Goal: Information Seeking & Learning: Learn about a topic

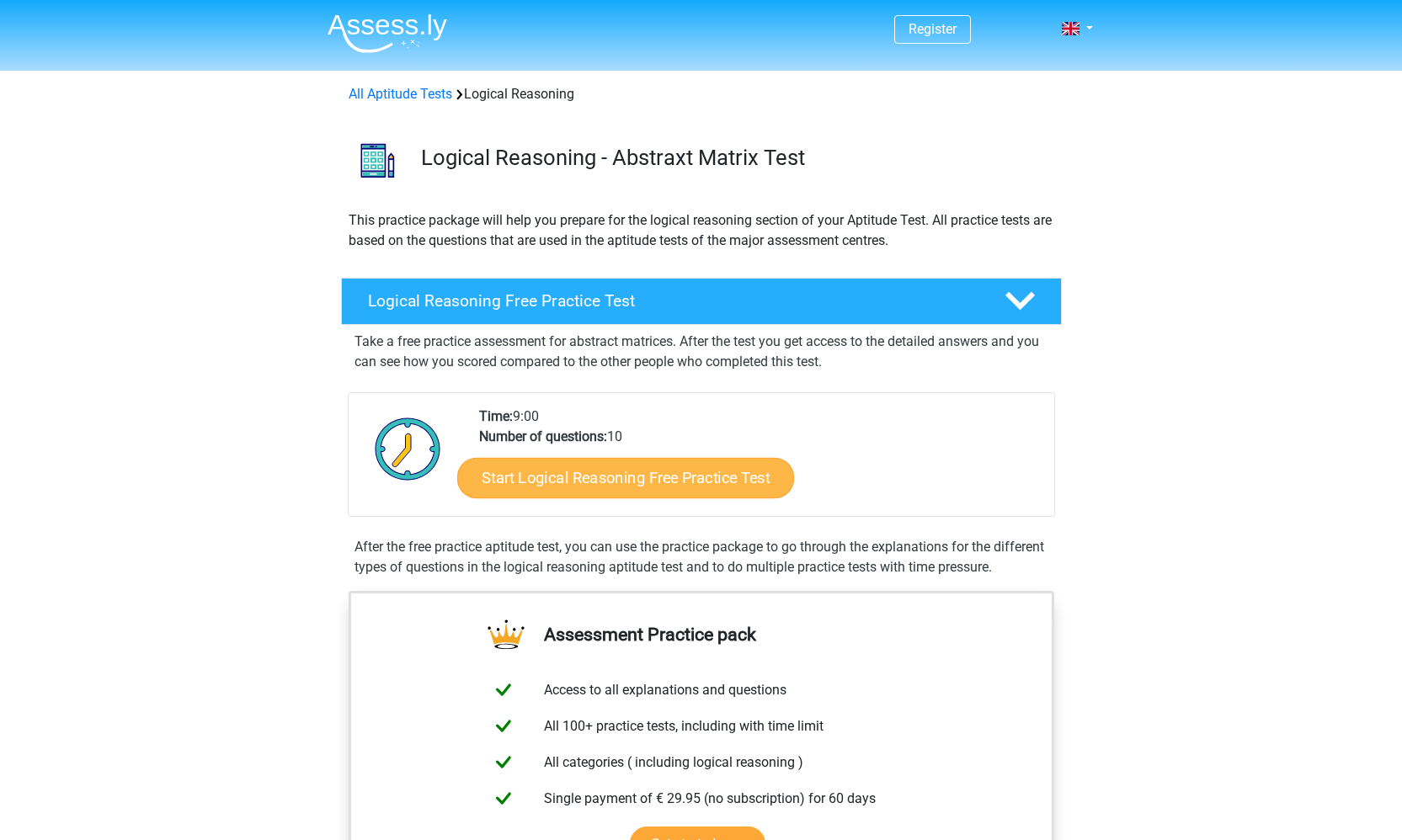
click at [639, 479] on link "Start Logical Reasoning Free Practice Test" at bounding box center [625, 477] width 337 height 41
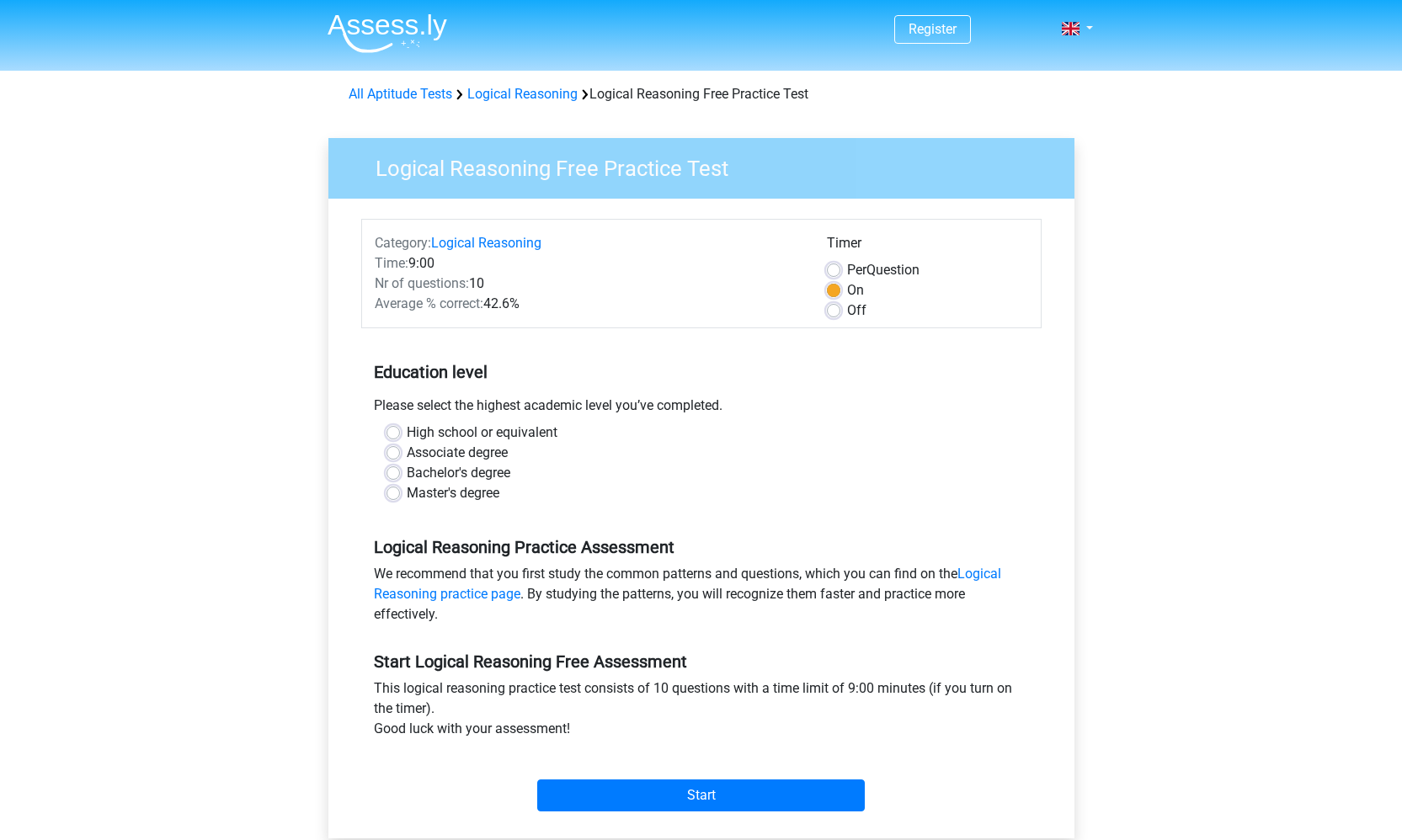
click at [399, 465] on div "Bachelor's degree" at bounding box center [701, 473] width 629 height 20
click at [407, 469] on label "Bachelor's degree" at bounding box center [458, 473] width 103 height 20
click at [395, 469] on input "Bachelor's degree" at bounding box center [394, 471] width 14 height 17
radio input "true"
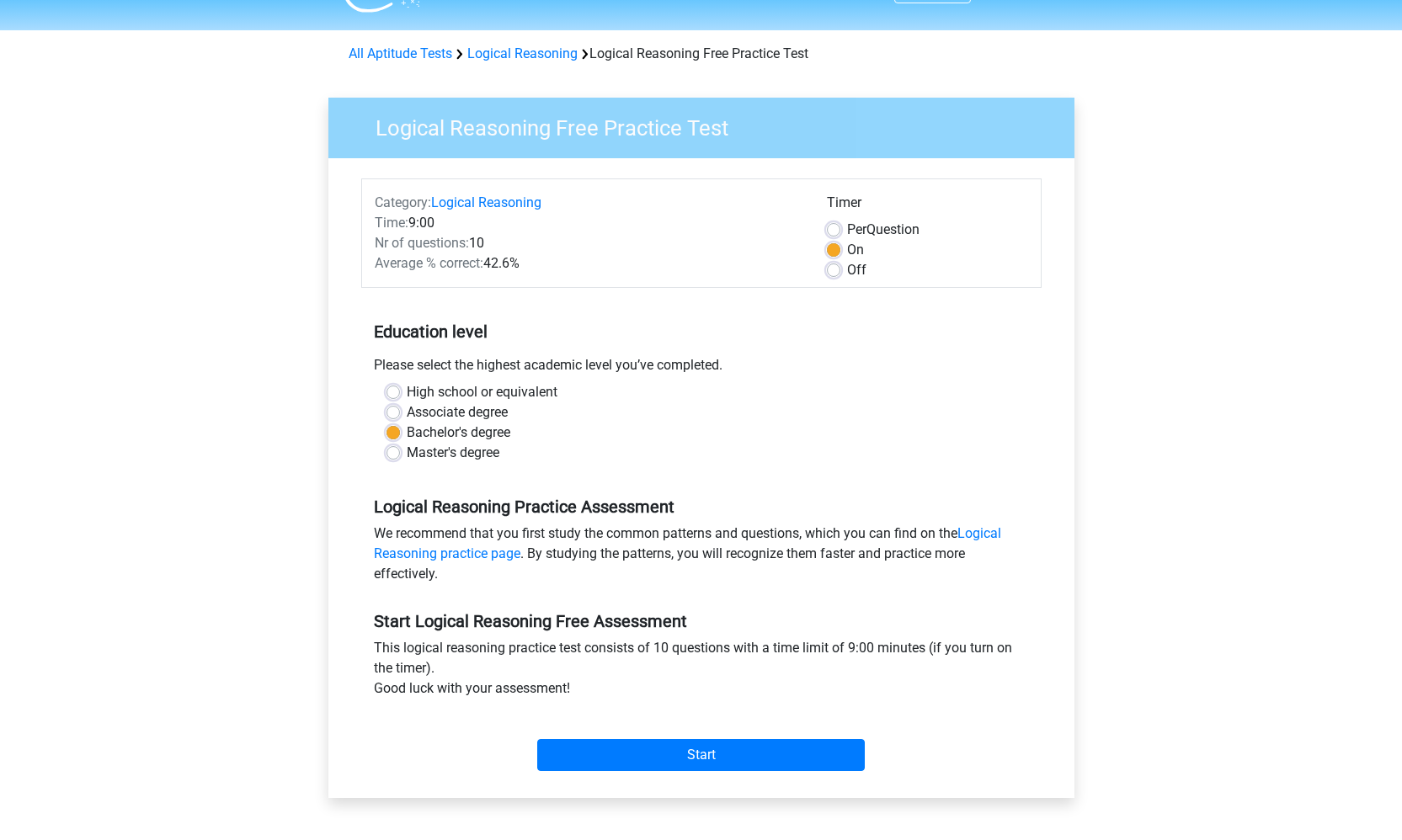
scroll to position [69, 0]
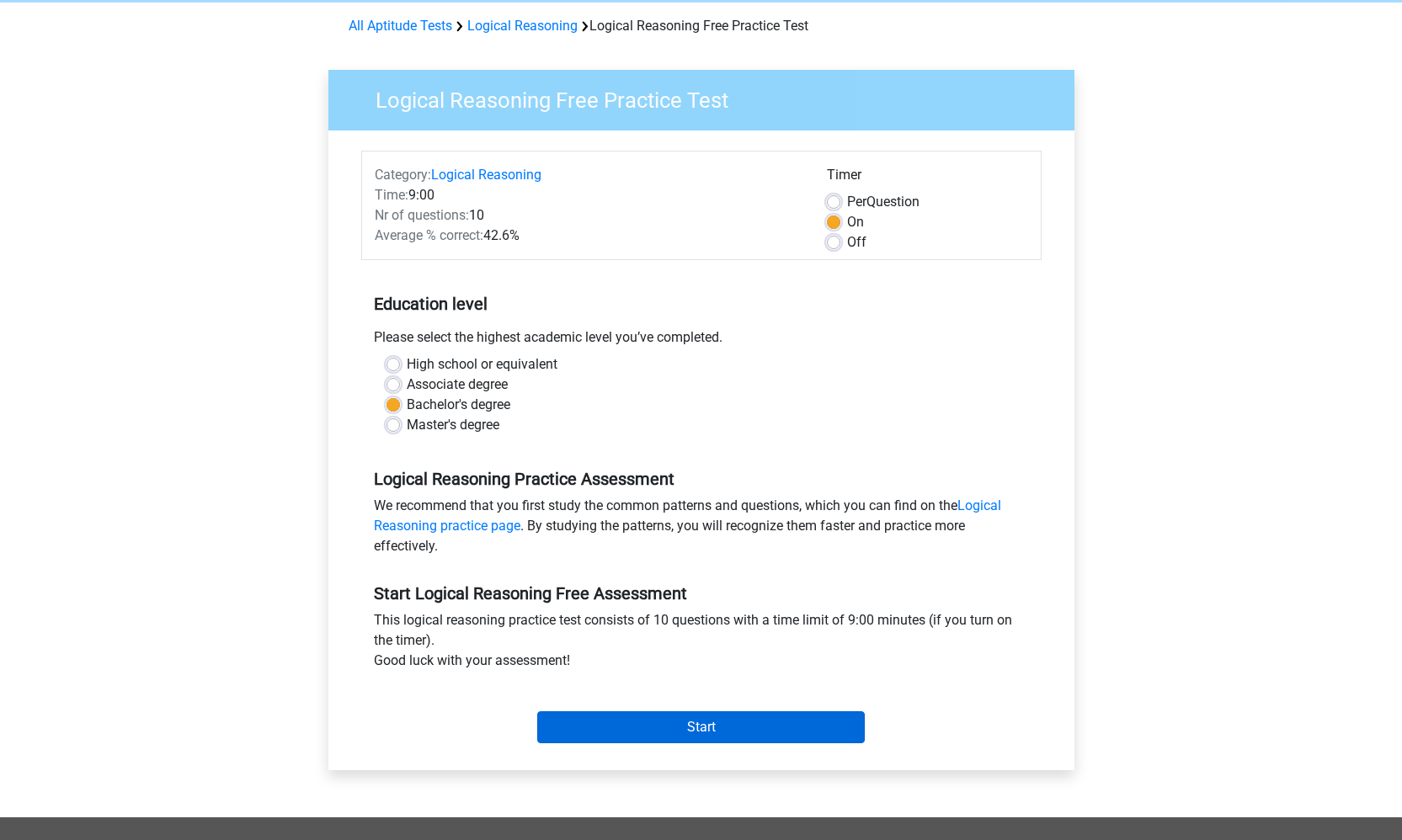
click at [645, 732] on input "Start" at bounding box center [700, 727] width 327 height 32
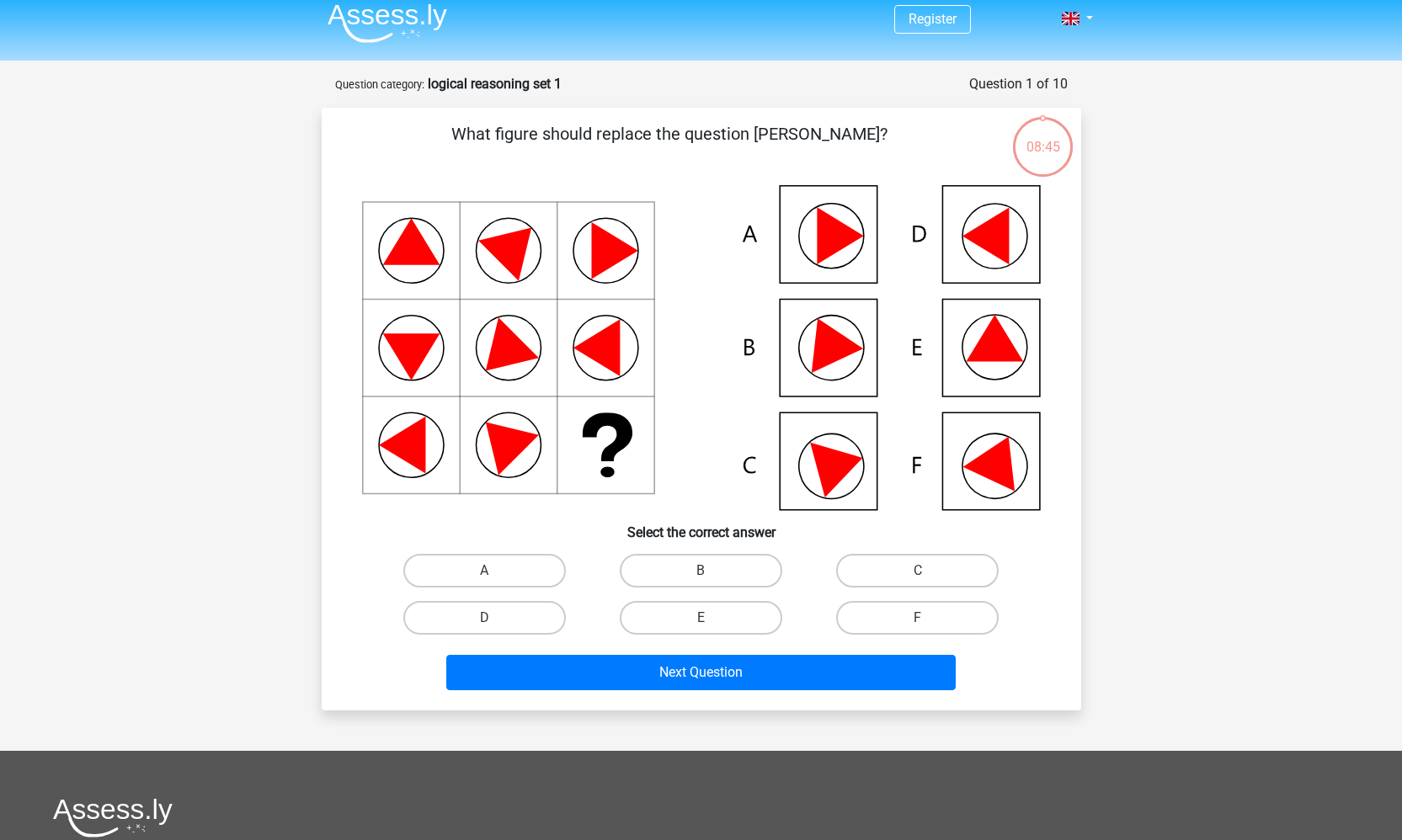
scroll to position [7, 0]
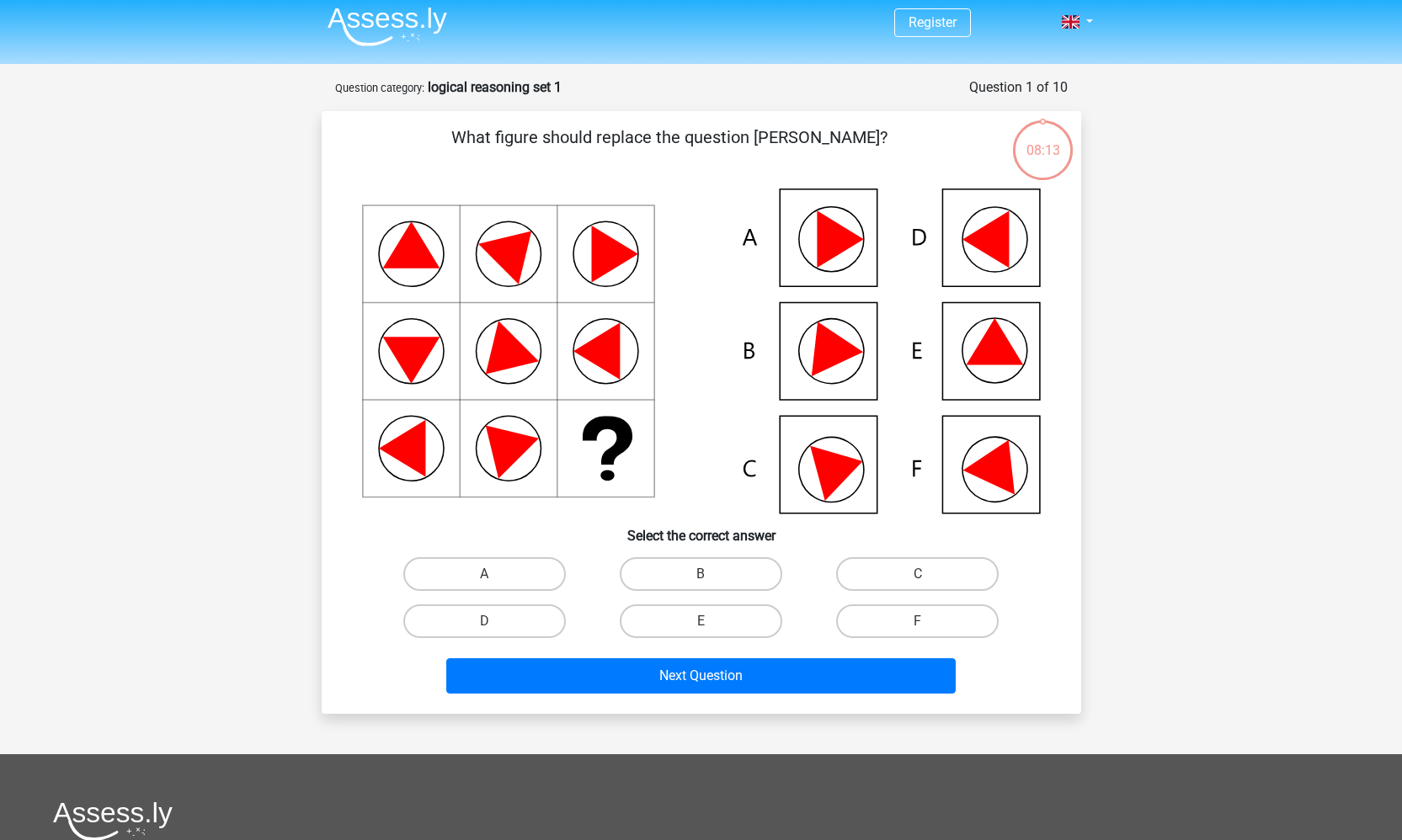
click at [751, 348] on icon at bounding box center [701, 351] width 678 height 325
click at [792, 351] on icon at bounding box center [701, 351] width 678 height 325
